Goal: Task Accomplishment & Management: Use online tool/utility

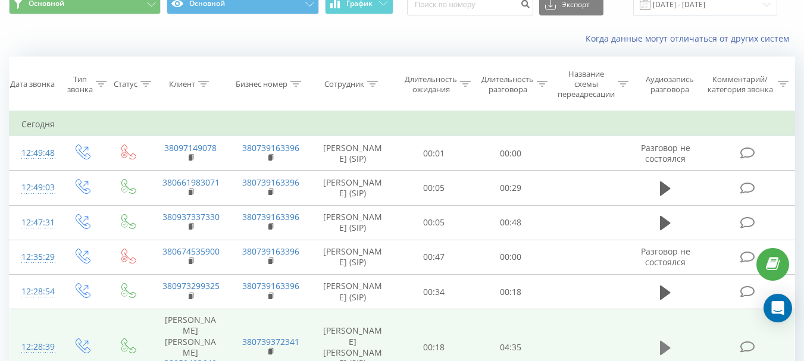
click at [665, 341] on icon at bounding box center [665, 348] width 11 height 14
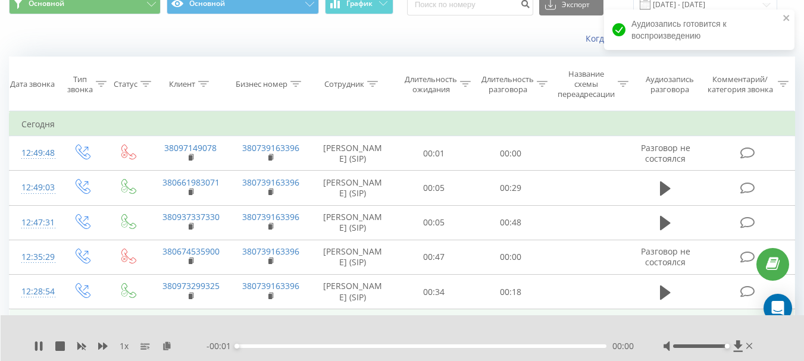
drag, startPoint x: 701, startPoint y: 344, endPoint x: 774, endPoint y: 341, distance: 73.3
click at [774, 341] on div "1 x - 00:01 00:00 00:00" at bounding box center [403, 339] width 804 height 46
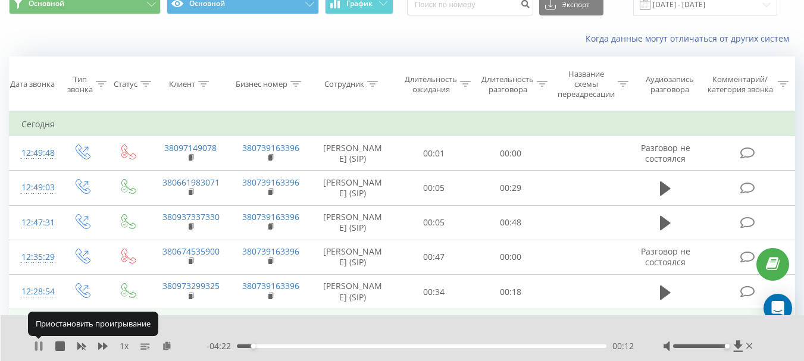
click at [36, 343] on icon at bounding box center [36, 347] width 2 height 10
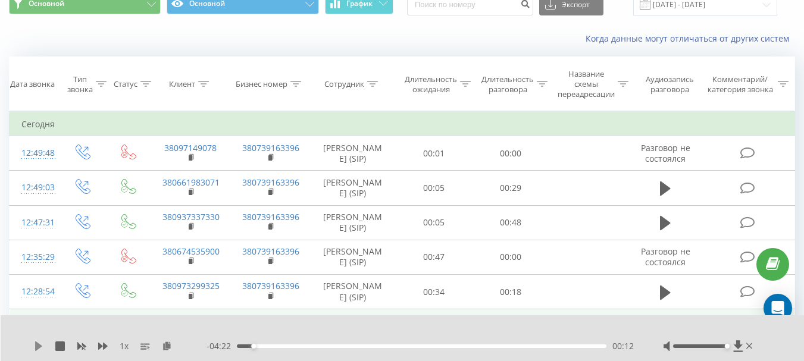
click at [39, 343] on icon at bounding box center [39, 347] width 10 height 10
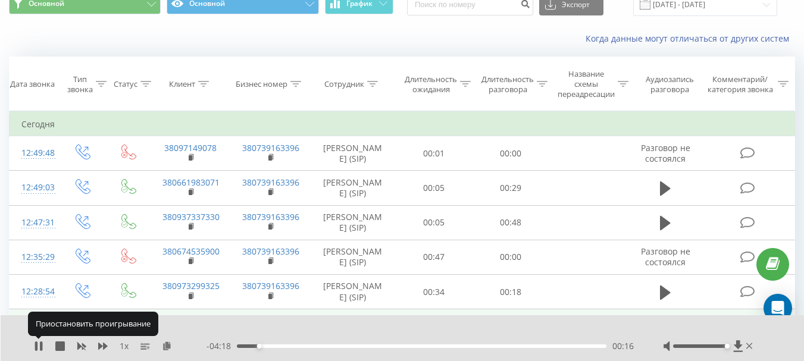
click at [39, 343] on icon at bounding box center [39, 347] width 10 height 10
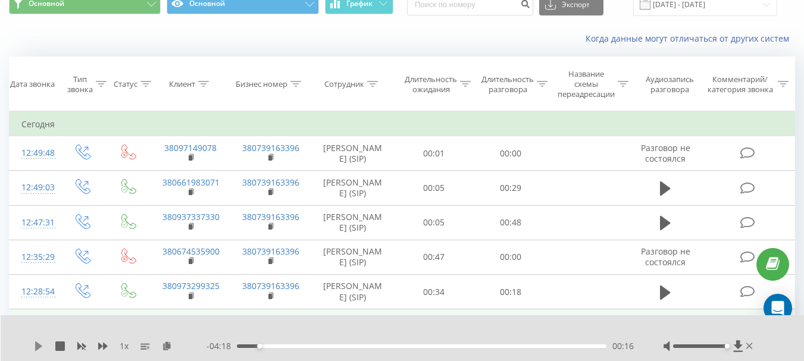
click at [36, 346] on icon at bounding box center [38, 347] width 7 height 10
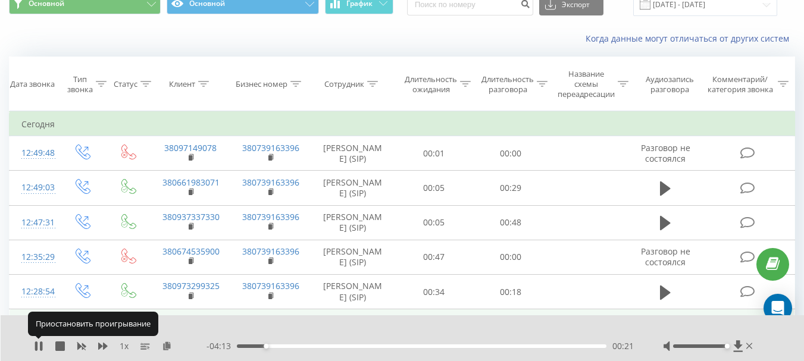
click at [36, 346] on icon at bounding box center [36, 347] width 2 height 10
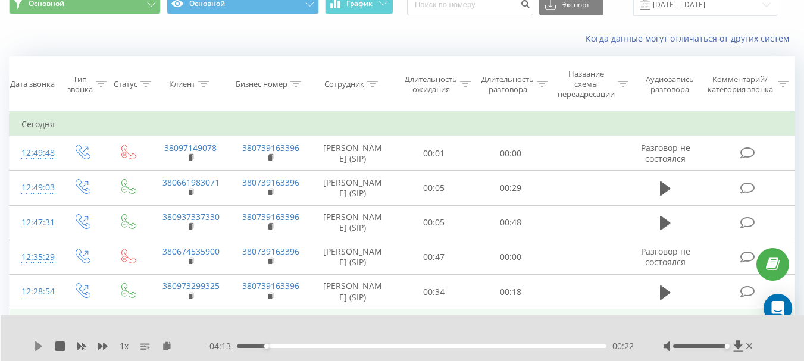
click at [37, 342] on icon at bounding box center [39, 347] width 10 height 10
click at [39, 343] on icon at bounding box center [39, 347] width 10 height 10
click at [37, 347] on icon at bounding box center [38, 347] width 7 height 10
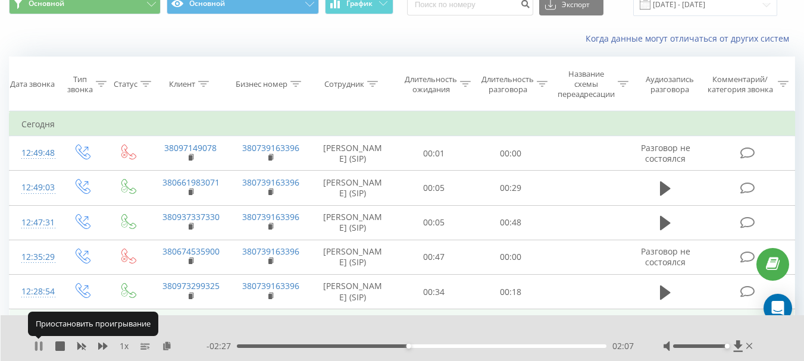
click at [39, 345] on icon at bounding box center [39, 347] width 10 height 10
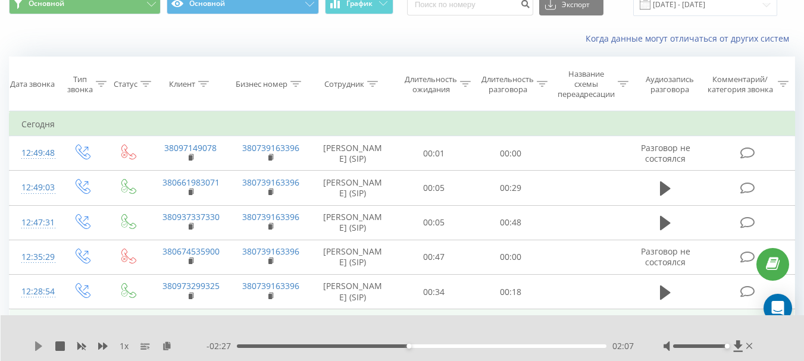
click at [37, 345] on icon at bounding box center [38, 347] width 7 height 10
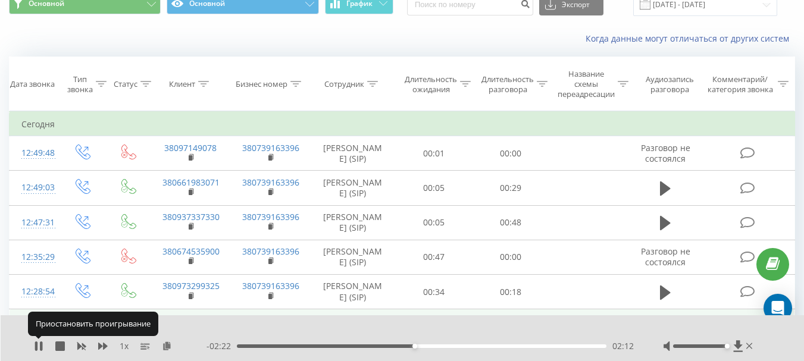
click at [37, 345] on icon at bounding box center [36, 347] width 2 height 10
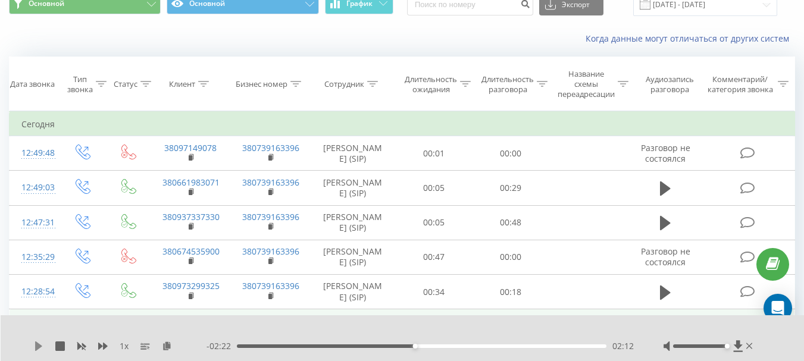
click at [36, 343] on icon at bounding box center [38, 347] width 7 height 10
click at [37, 345] on icon at bounding box center [36, 347] width 2 height 10
click at [41, 343] on icon at bounding box center [39, 347] width 10 height 10
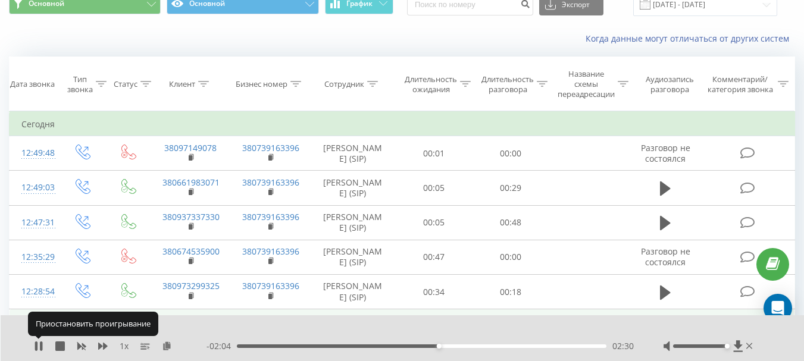
click at [41, 343] on icon at bounding box center [41, 347] width 2 height 10
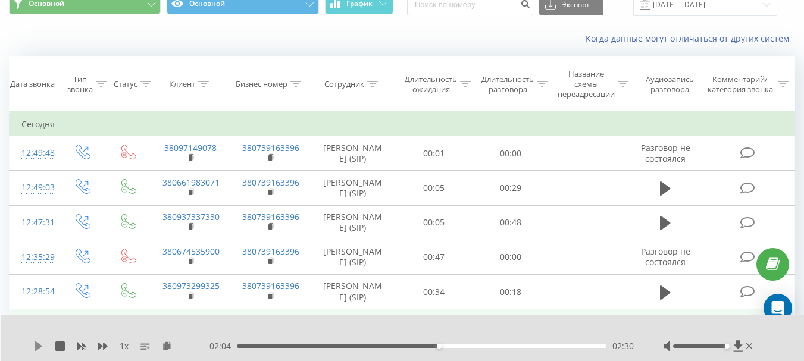
click at [37, 345] on icon at bounding box center [38, 347] width 7 height 10
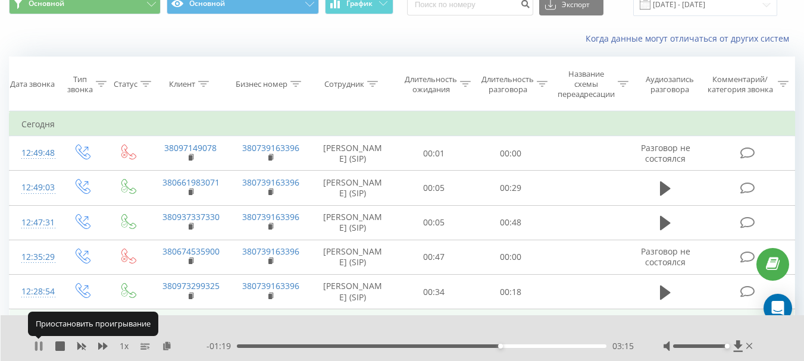
click at [35, 343] on icon at bounding box center [36, 347] width 2 height 10
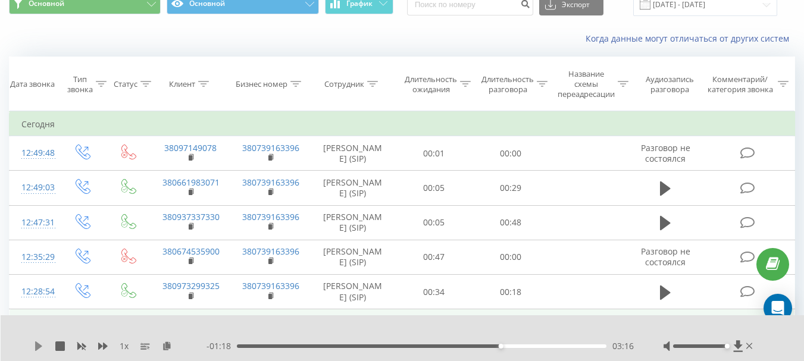
click at [40, 344] on icon at bounding box center [39, 347] width 10 height 10
click at [40, 346] on icon at bounding box center [39, 347] width 10 height 10
click at [39, 341] on div "1 x" at bounding box center [120, 347] width 173 height 12
click at [39, 343] on icon at bounding box center [39, 347] width 10 height 10
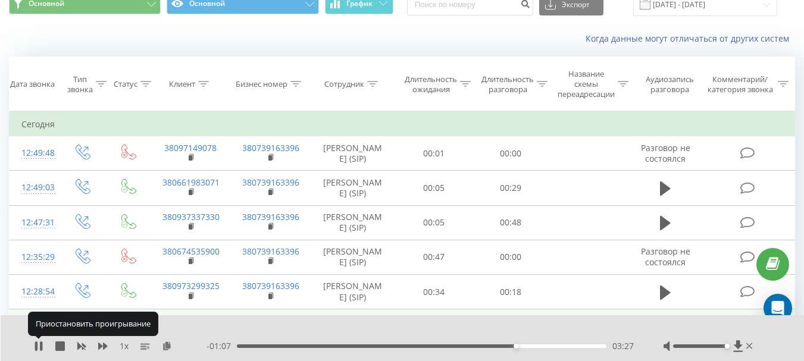
click at [39, 343] on icon at bounding box center [39, 347] width 10 height 10
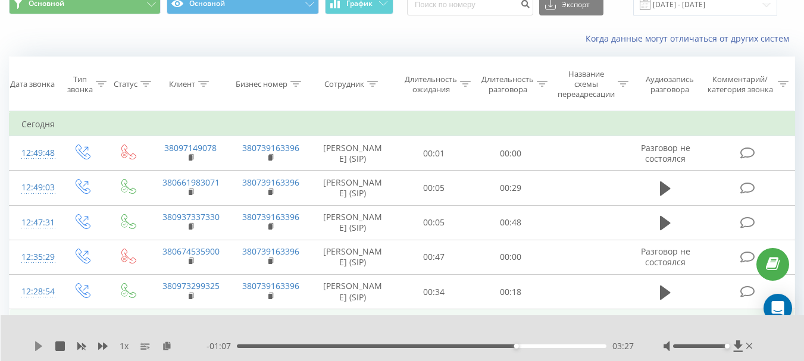
click at [39, 342] on icon at bounding box center [39, 347] width 10 height 10
click at [40, 345] on icon at bounding box center [41, 347] width 2 height 10
click at [38, 341] on div "1 x" at bounding box center [120, 347] width 173 height 12
click at [38, 343] on icon at bounding box center [39, 347] width 10 height 10
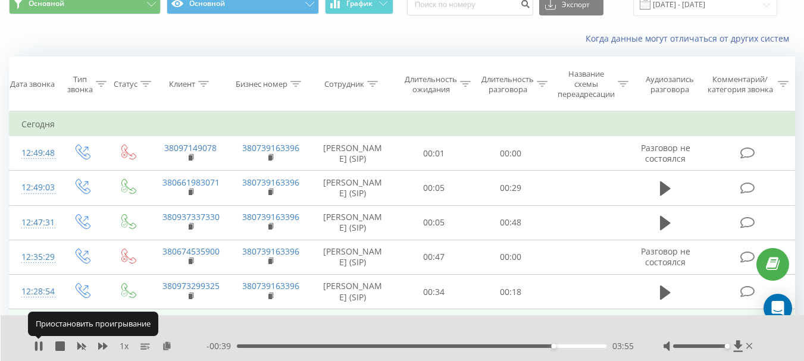
click at [38, 343] on icon at bounding box center [36, 347] width 2 height 10
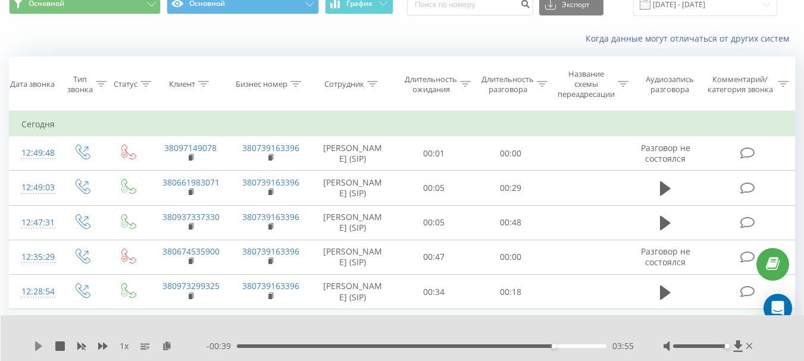
click at [39, 346] on icon at bounding box center [38, 347] width 7 height 10
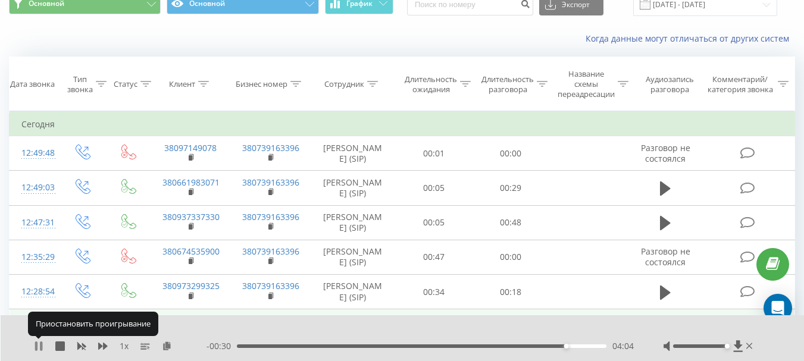
click at [39, 346] on icon at bounding box center [39, 347] width 10 height 10
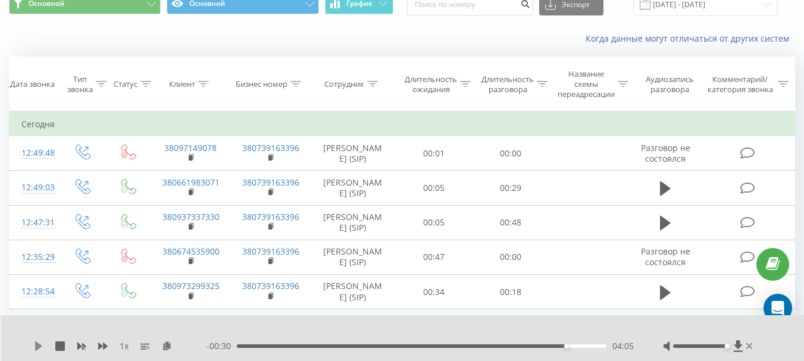
click at [36, 345] on icon at bounding box center [38, 347] width 7 height 10
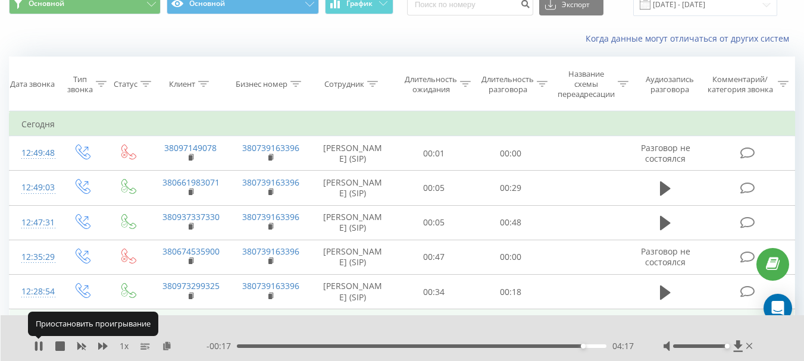
click at [36, 345] on icon at bounding box center [36, 347] width 2 height 10
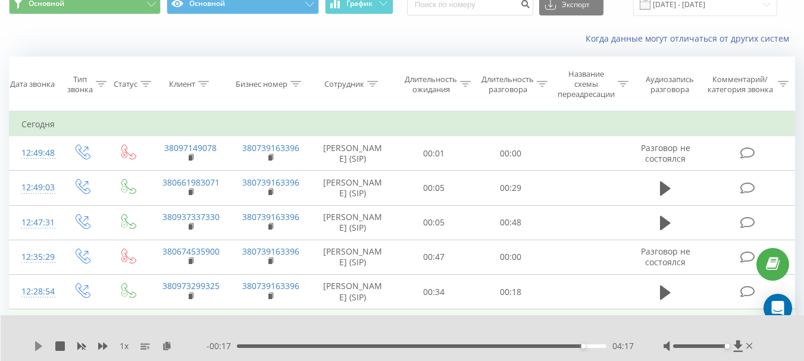
click at [38, 342] on icon at bounding box center [39, 347] width 10 height 10
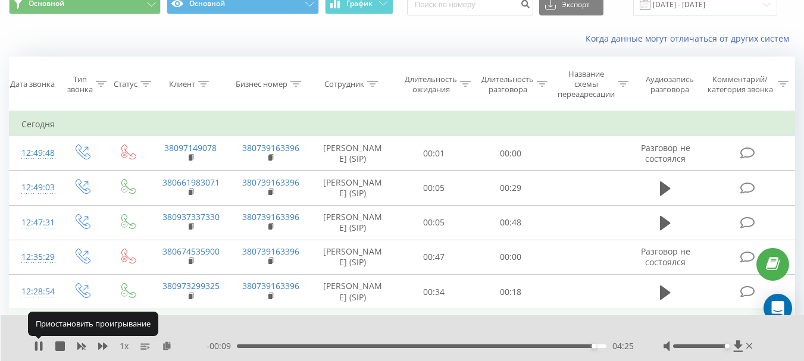
click at [38, 342] on icon at bounding box center [39, 347] width 10 height 10
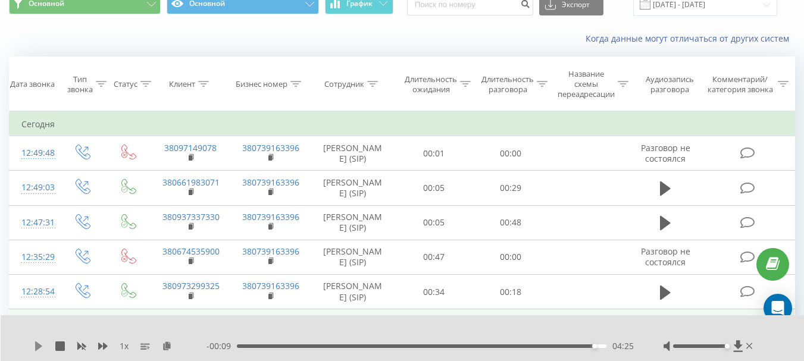
click at [39, 343] on icon at bounding box center [39, 347] width 10 height 10
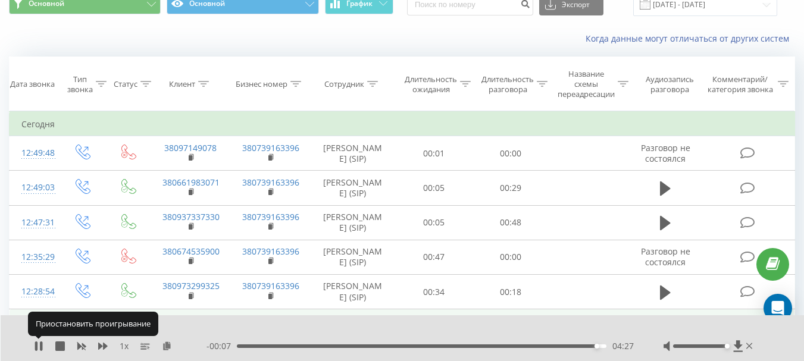
click at [39, 343] on icon at bounding box center [39, 347] width 10 height 10
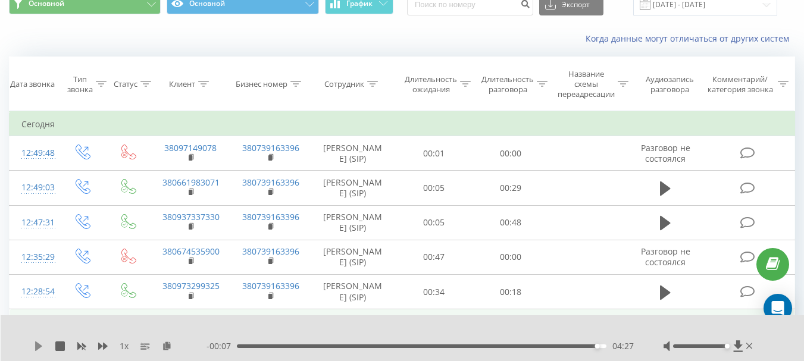
click at [40, 344] on icon at bounding box center [39, 347] width 10 height 10
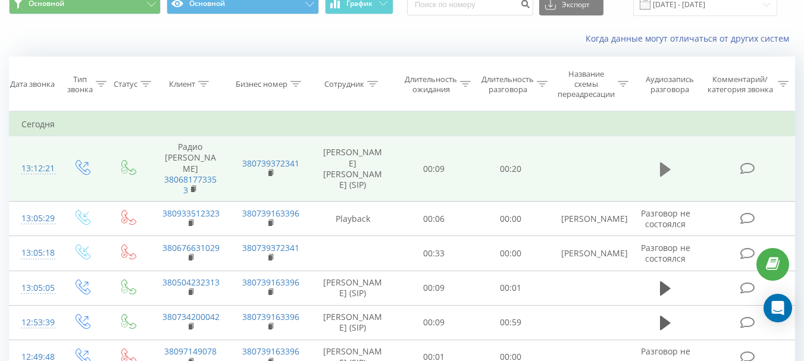
click at [665, 162] on icon at bounding box center [665, 169] width 11 height 14
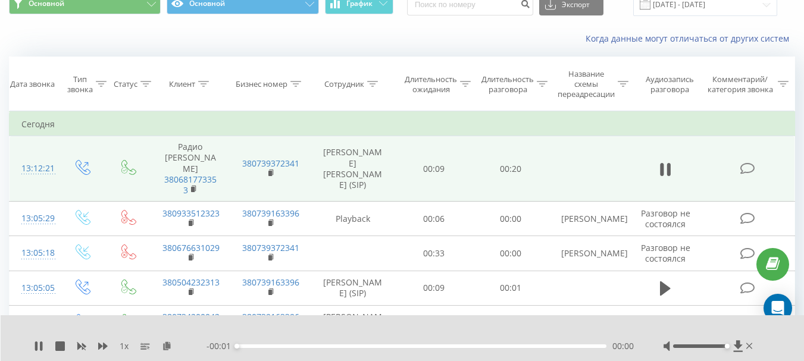
drag, startPoint x: 702, startPoint y: 347, endPoint x: 792, endPoint y: 347, distance: 89.9
click at [792, 347] on div "1 x - 00:01 00:00 00:00" at bounding box center [403, 339] width 804 height 46
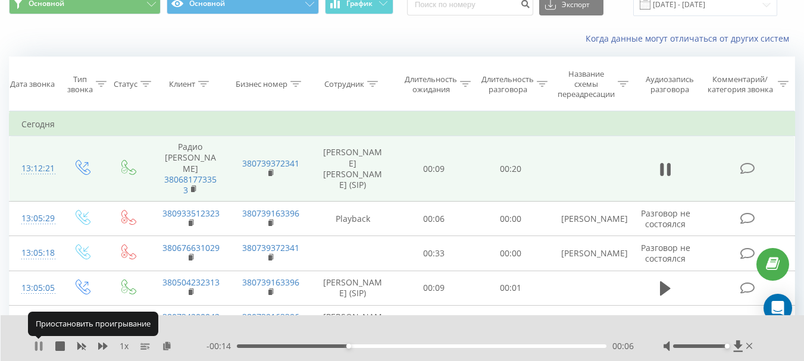
click at [37, 343] on icon at bounding box center [36, 347] width 2 height 10
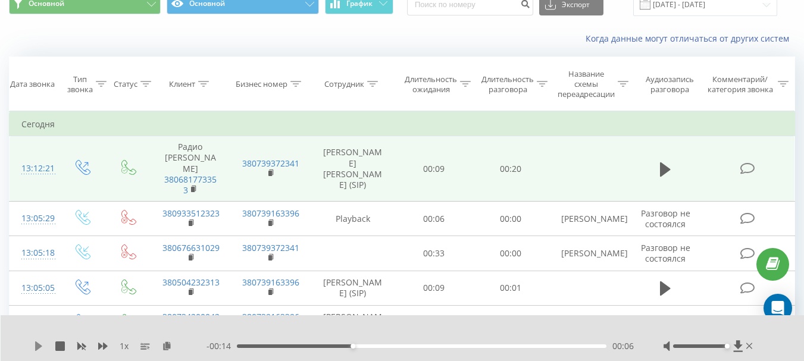
click at [38, 345] on icon at bounding box center [38, 347] width 7 height 10
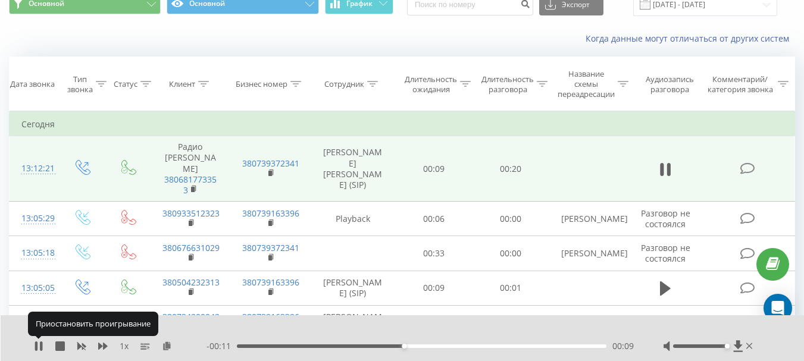
click at [38, 345] on icon at bounding box center [39, 347] width 10 height 10
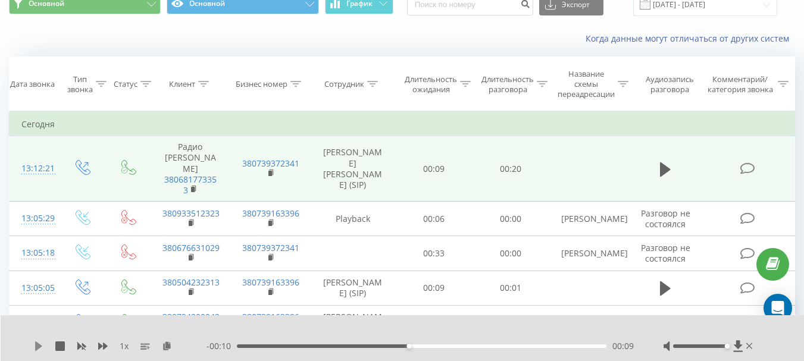
click at [42, 351] on icon at bounding box center [39, 347] width 10 height 10
click at [42, 345] on icon at bounding box center [41, 347] width 2 height 10
click at [42, 345] on icon at bounding box center [39, 347] width 10 height 10
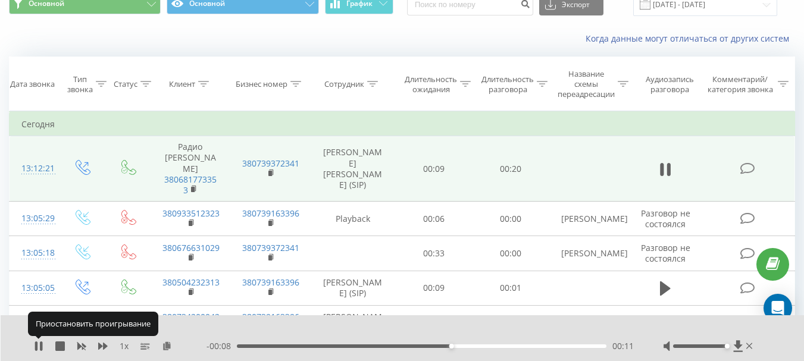
click at [42, 345] on icon at bounding box center [41, 347] width 2 height 10
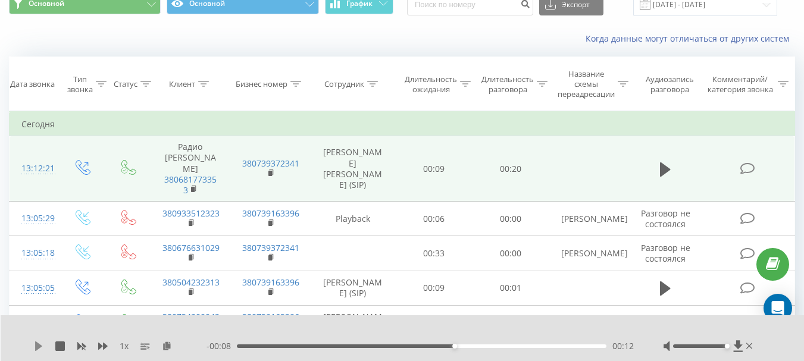
click at [39, 346] on icon at bounding box center [38, 347] width 7 height 10
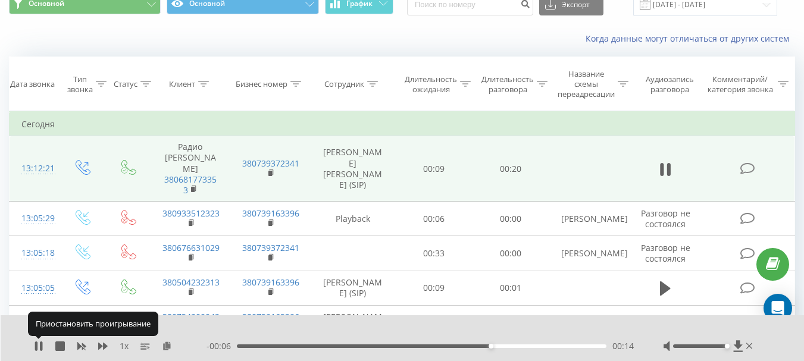
click at [39, 346] on icon at bounding box center [39, 347] width 10 height 10
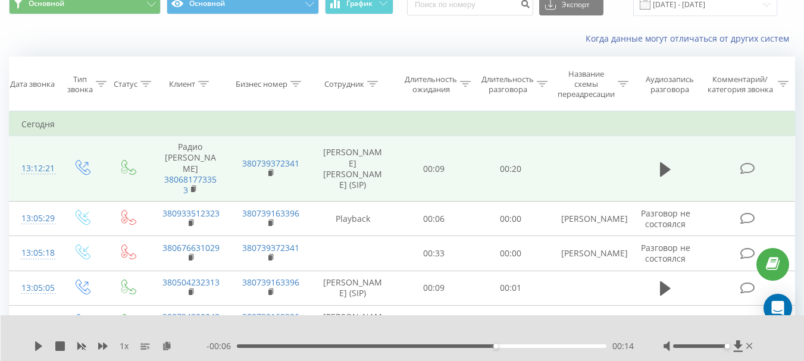
click at [464, 347] on div "00:14" at bounding box center [422, 347] width 370 height 4
click at [39, 345] on icon at bounding box center [38, 347] width 7 height 10
click at [446, 346] on div "00:13" at bounding box center [422, 347] width 370 height 4
click at [41, 346] on icon at bounding box center [41, 347] width 2 height 10
click at [39, 345] on icon at bounding box center [38, 347] width 7 height 10
